Goal: Find specific page/section: Find specific page/section

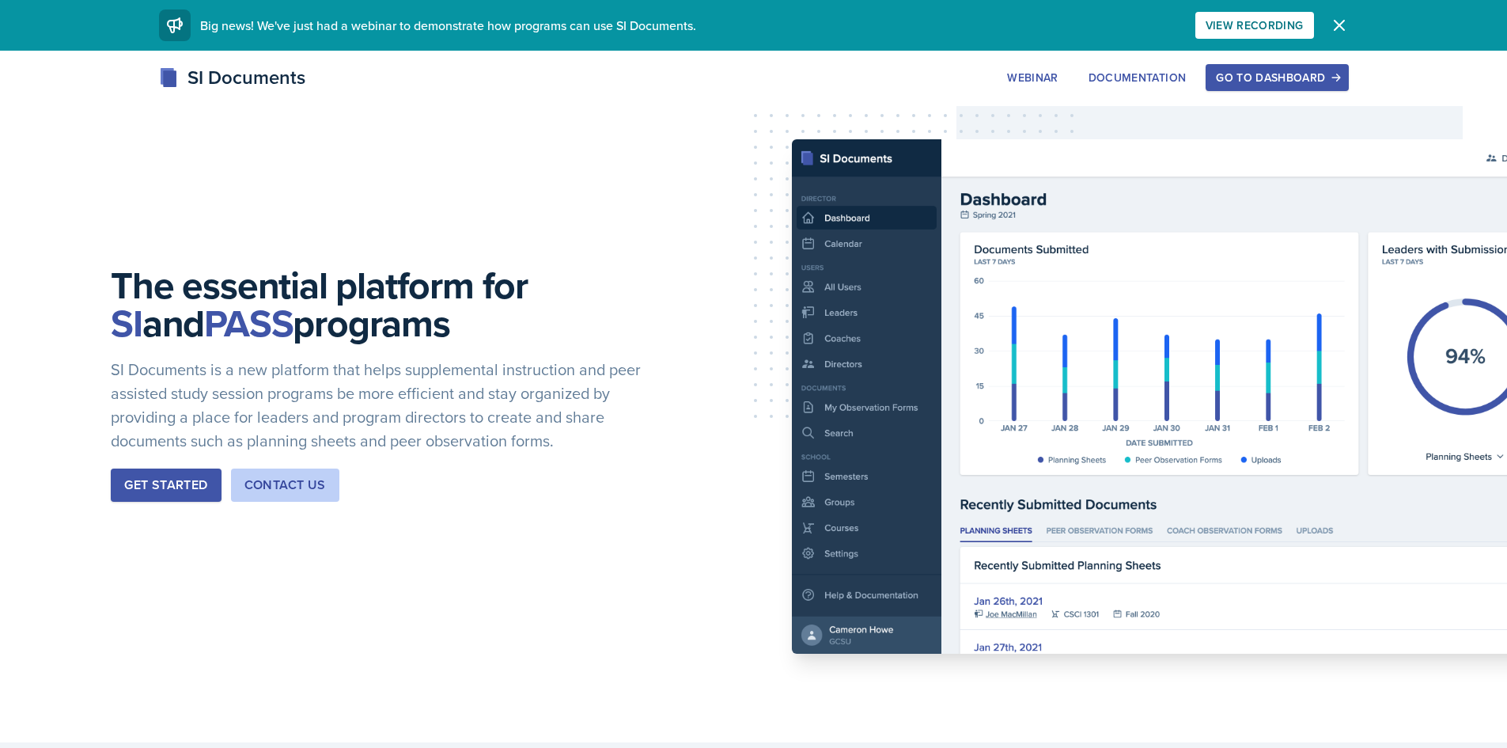
click at [1252, 78] on div "Go to Dashboard" at bounding box center [1277, 77] width 122 height 13
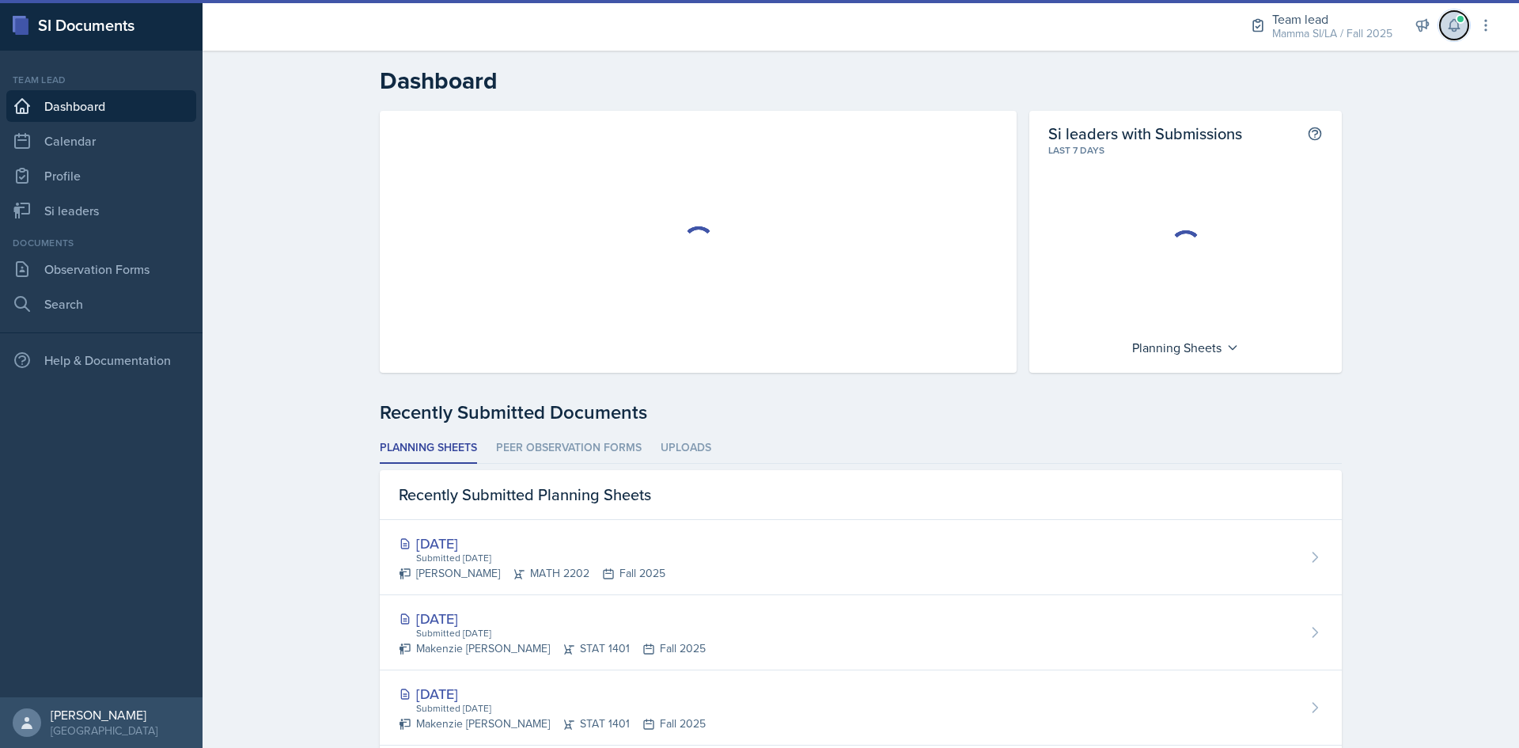
click at [1447, 32] on icon at bounding box center [1454, 25] width 16 height 16
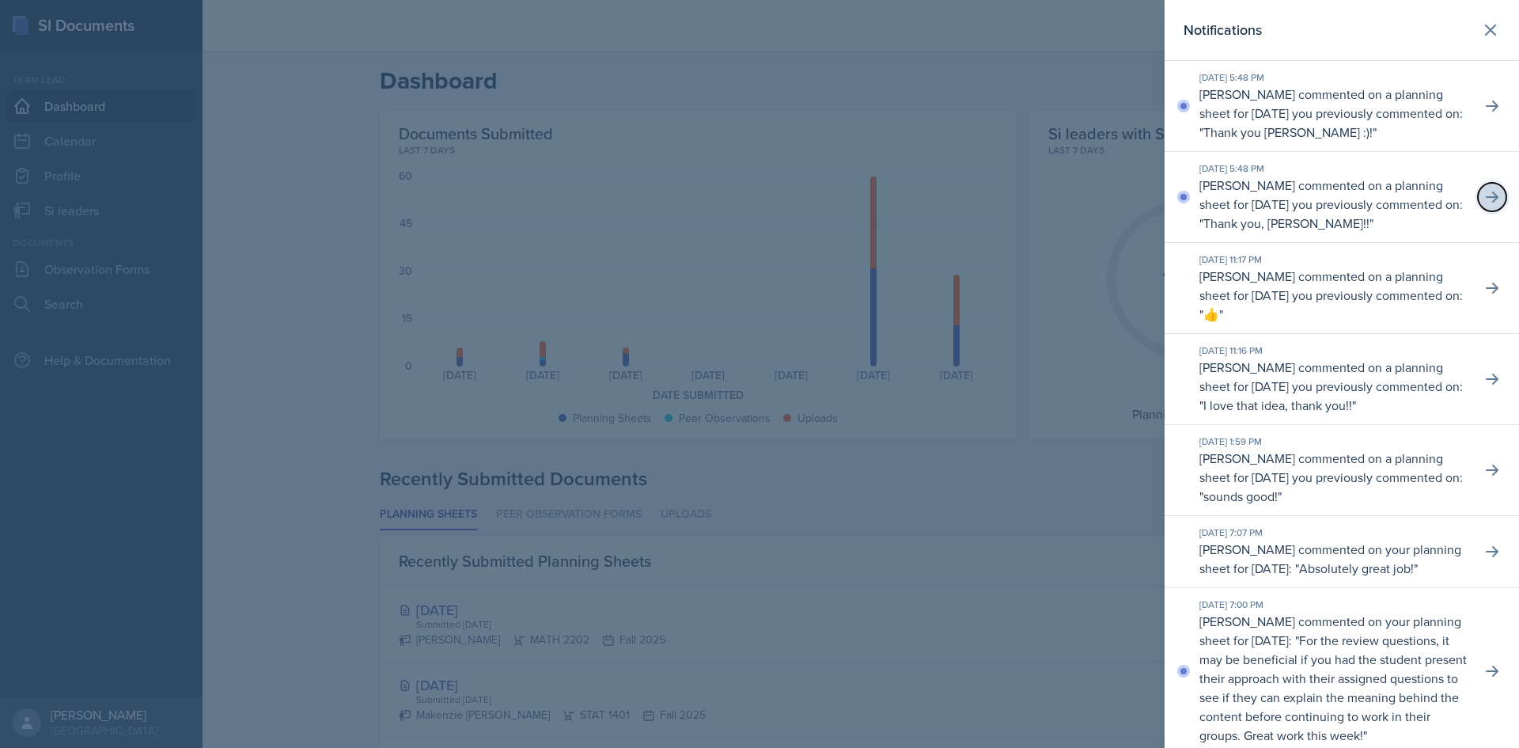
click at [1484, 203] on icon at bounding box center [1492, 197] width 16 height 16
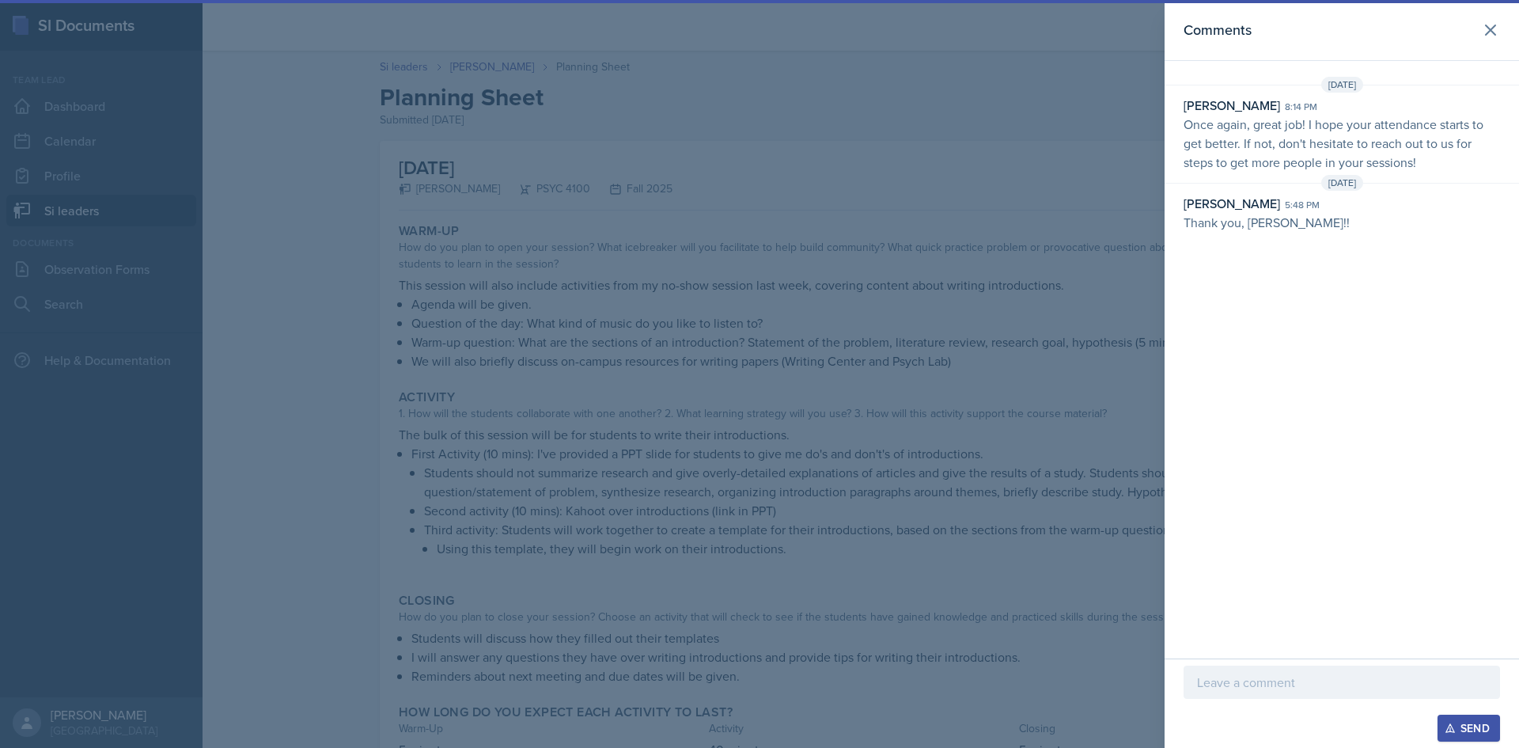
click at [1466, 32] on div "Comments" at bounding box center [1342, 30] width 316 height 22
click at [1493, 31] on icon at bounding box center [1490, 30] width 19 height 19
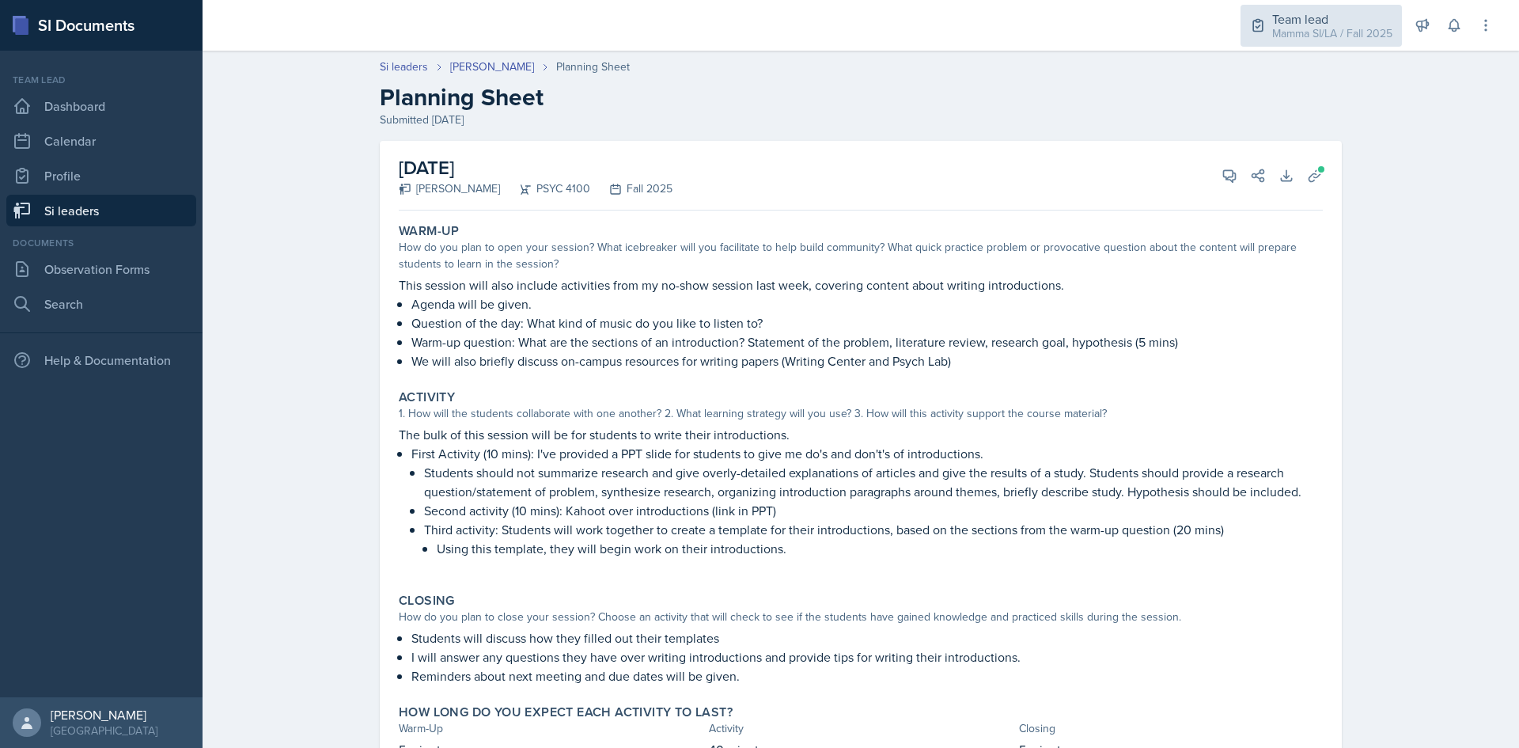
click at [1391, 17] on div "Team lead" at bounding box center [1332, 18] width 120 height 19
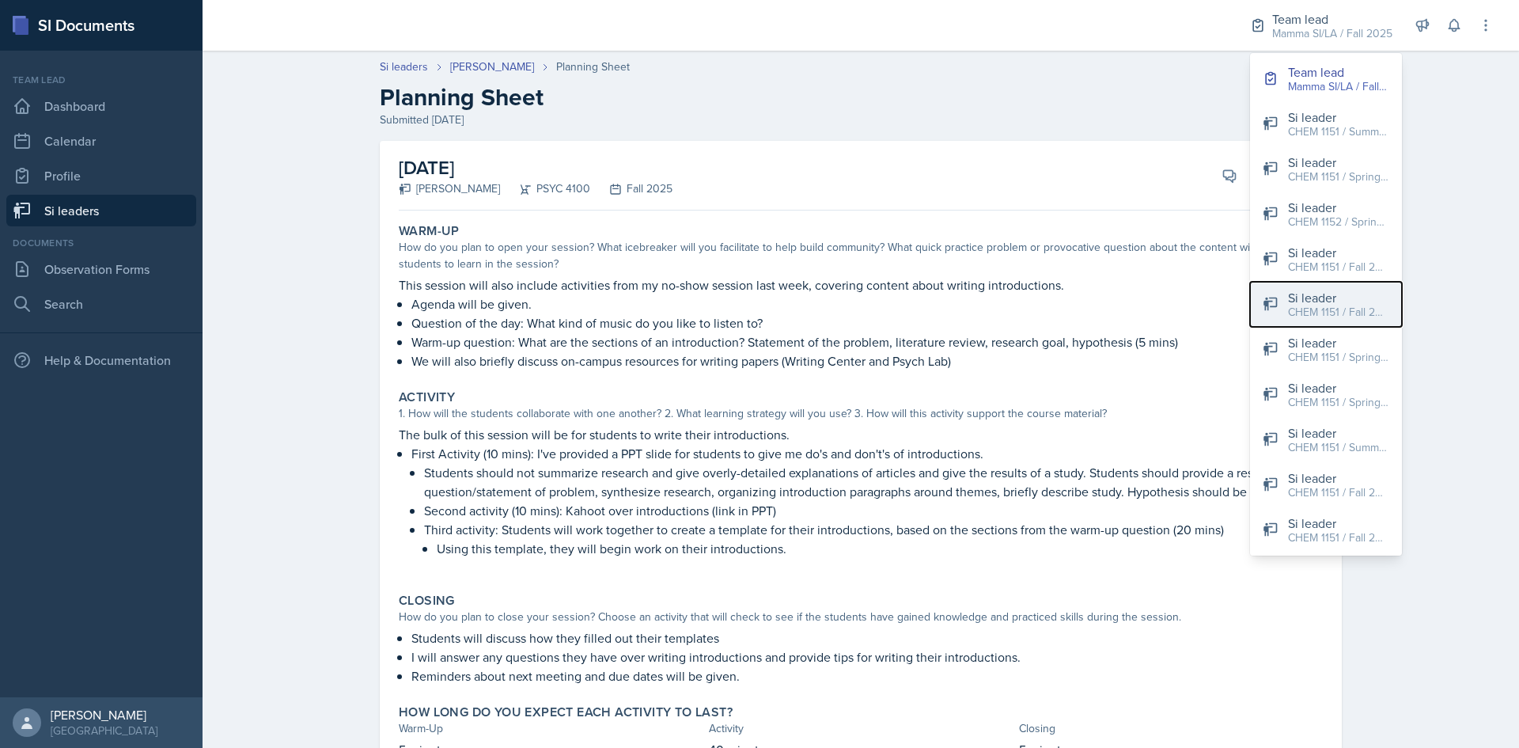
click at [1375, 307] on div "CHEM 1151 / Fall 2025" at bounding box center [1338, 312] width 101 height 17
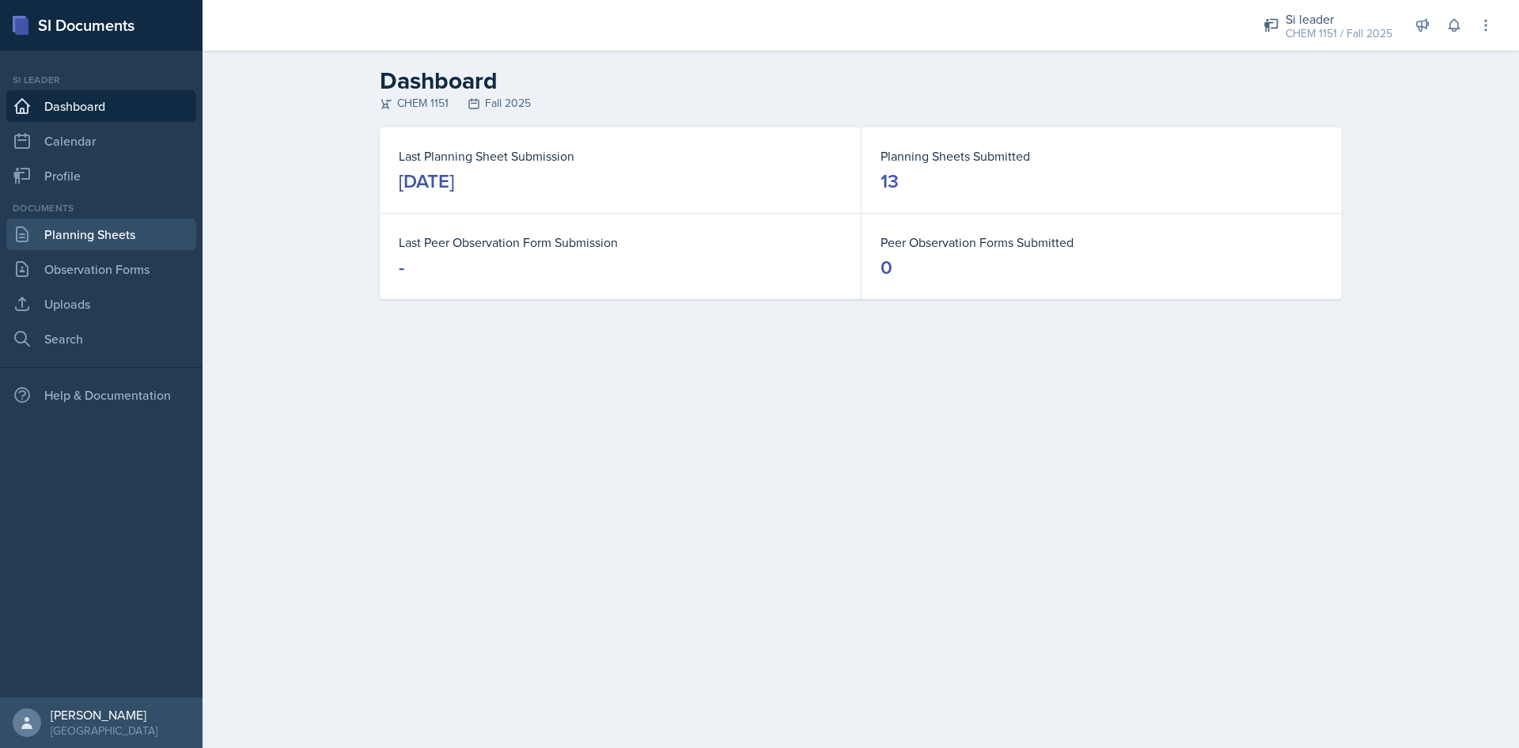
click at [123, 223] on link "Planning Sheets" at bounding box center [101, 234] width 190 height 32
